Goal: Obtain resource: Download file/media

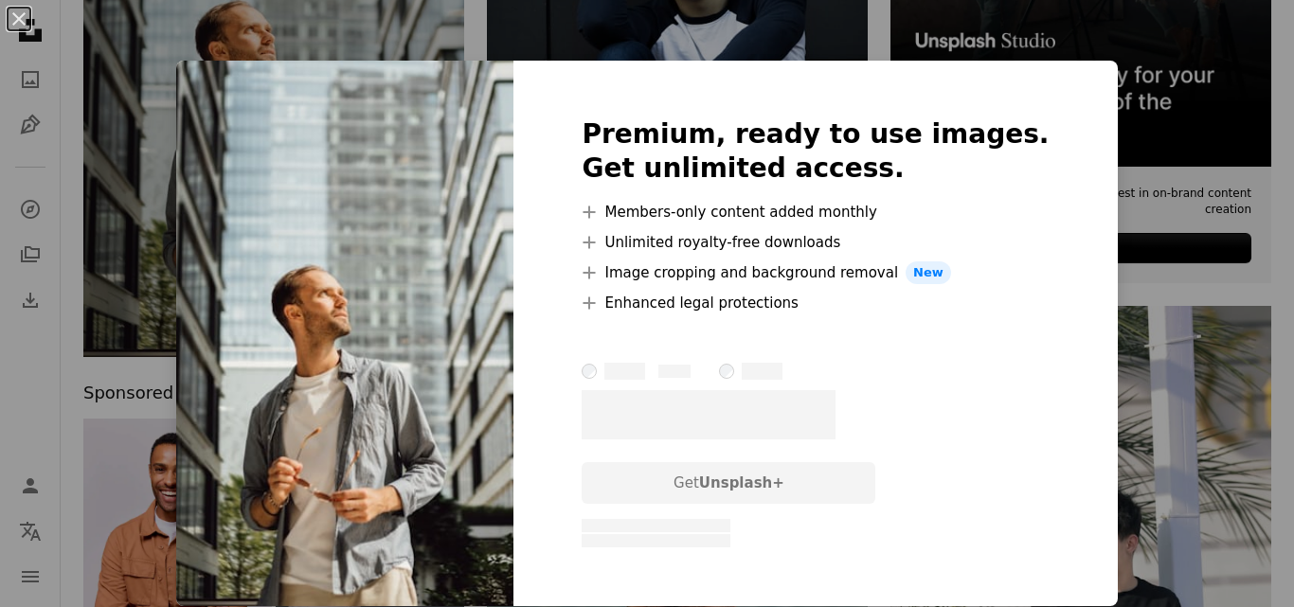
scroll to position [474, 0]
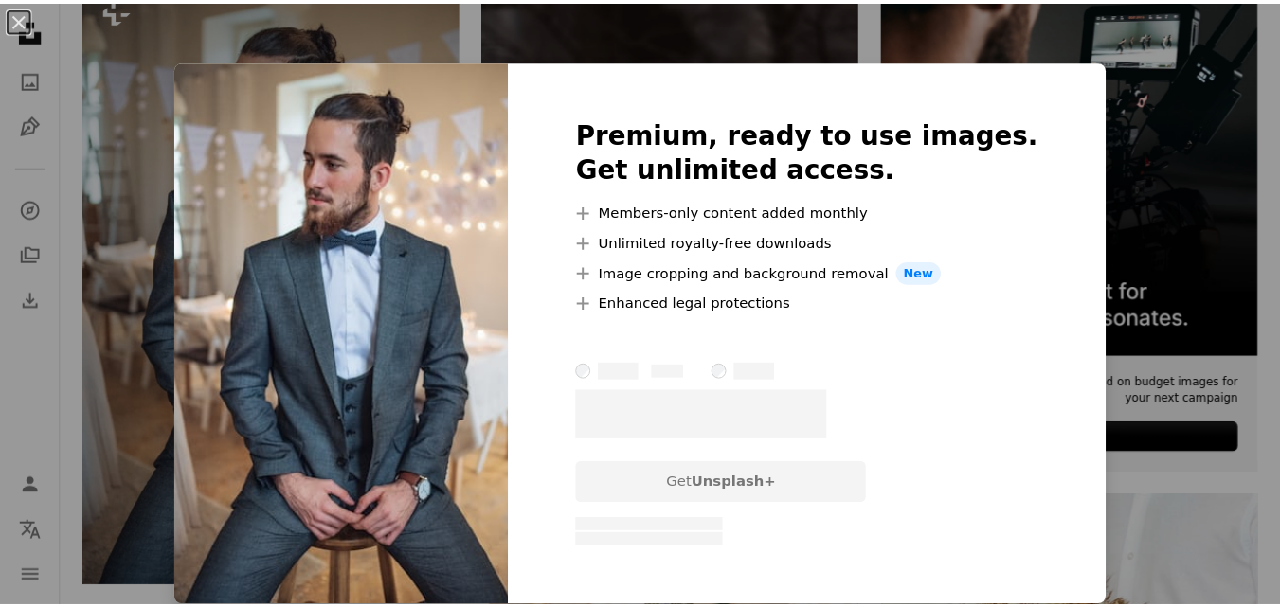
scroll to position [284, 0]
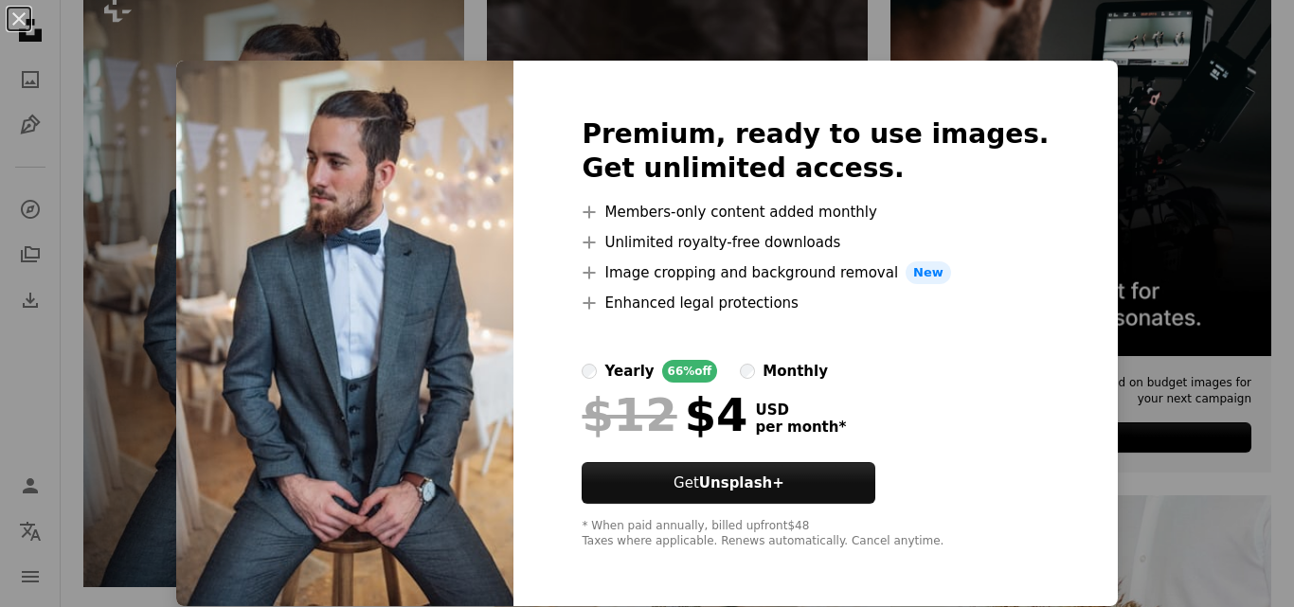
click at [558, 3] on div "An X shape Premium, ready to use images. Get unlimited access. A plus sign Memb…" at bounding box center [647, 303] width 1294 height 607
